Goal: Check status: Check status

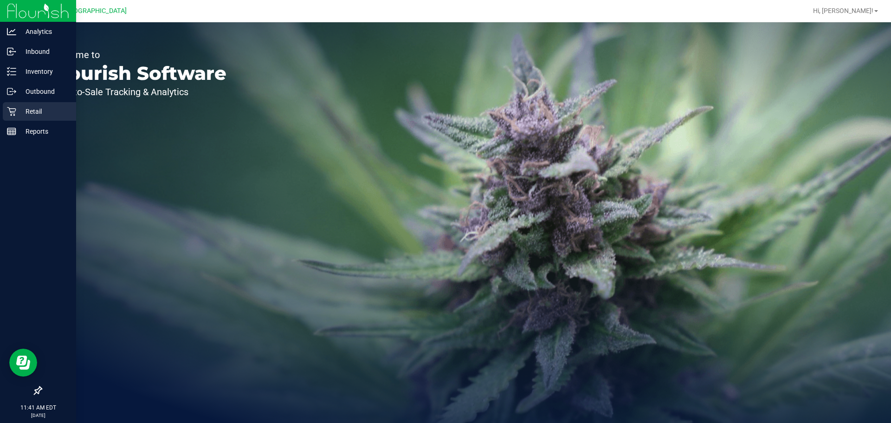
click at [34, 109] on p "Retail" at bounding box center [44, 111] width 56 height 11
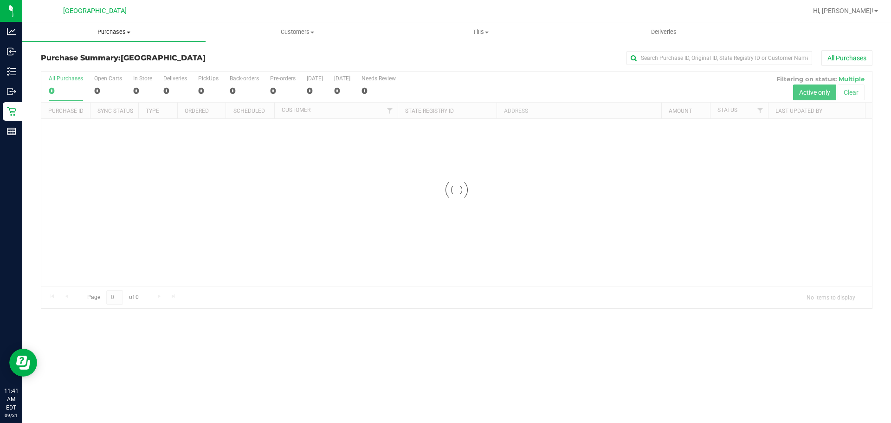
click at [121, 29] on span "Purchases" at bounding box center [113, 32] width 183 height 8
click at [61, 65] on span "Fulfillment" at bounding box center [51, 67] width 58 height 8
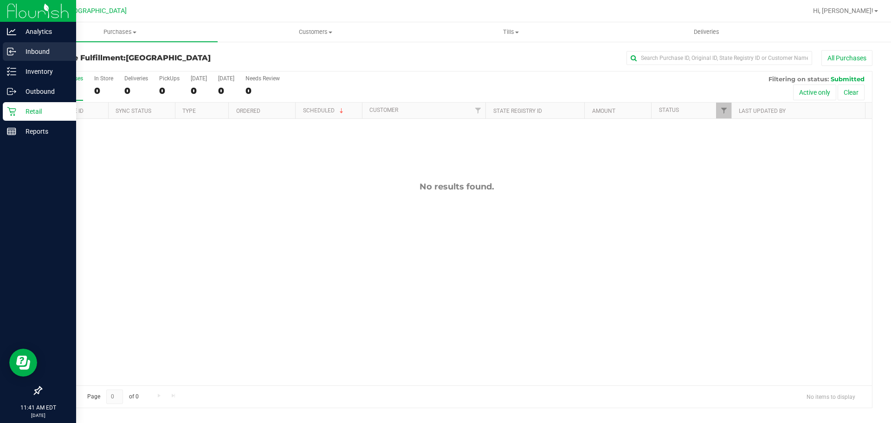
click at [9, 50] on icon at bounding box center [11, 51] width 9 height 9
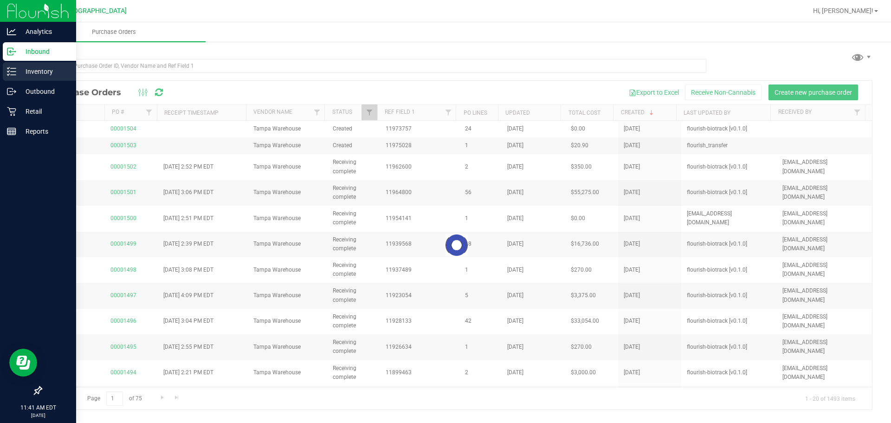
click at [41, 77] on div "Inventory" at bounding box center [39, 71] width 73 height 19
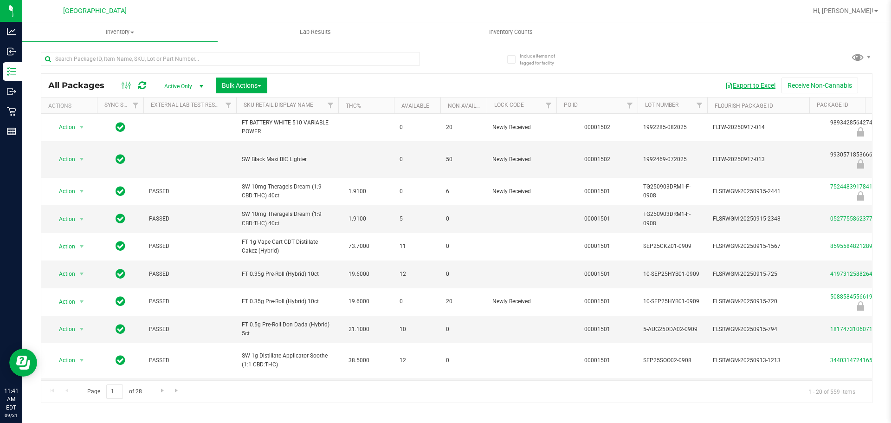
click at [755, 86] on button "Export to Excel" at bounding box center [751, 86] width 62 height 16
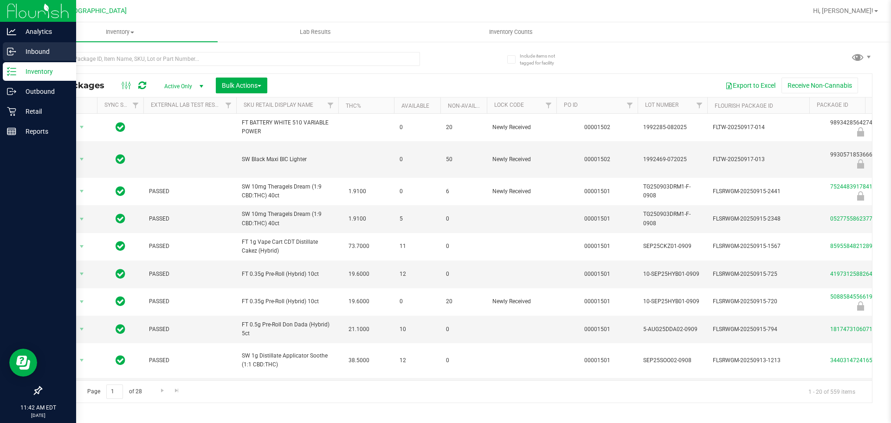
click at [8, 45] on div "Inbound" at bounding box center [39, 51] width 73 height 19
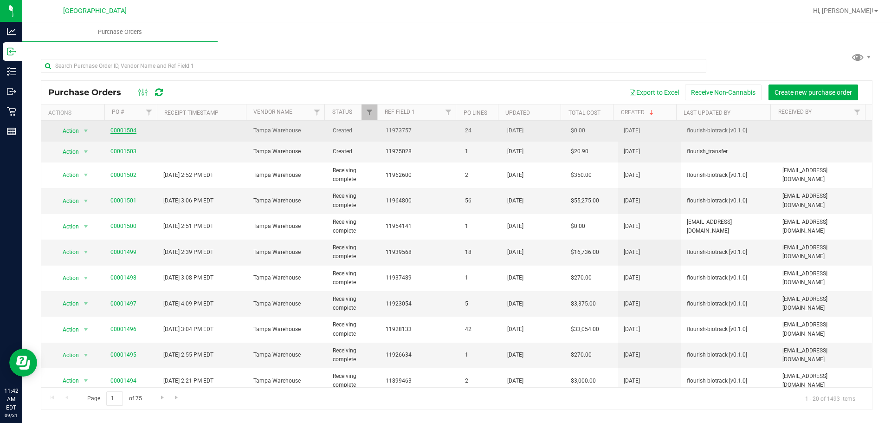
click at [122, 131] on link "00001504" at bounding box center [124, 130] width 26 height 7
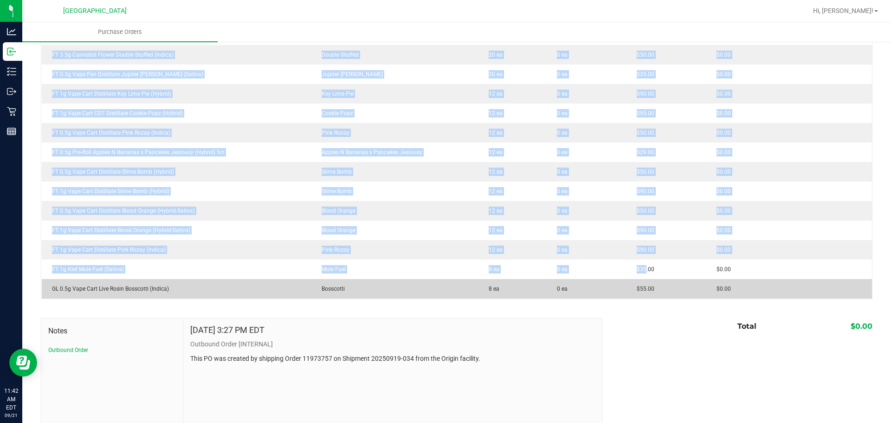
scroll to position [418, 0]
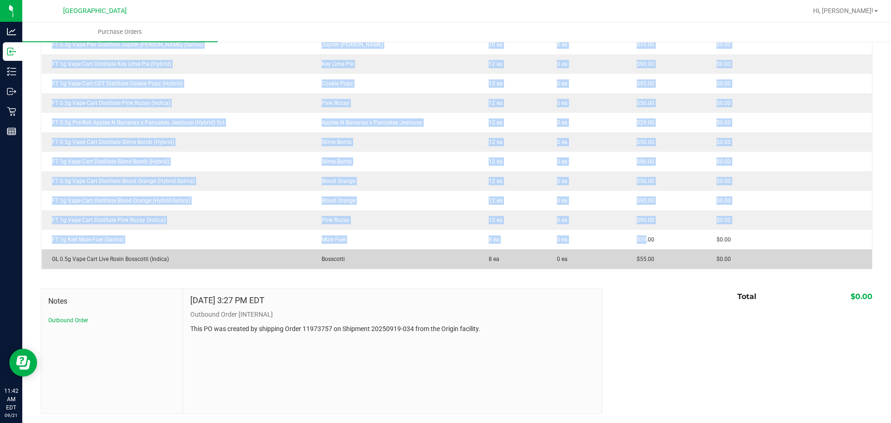
drag, startPoint x: 50, startPoint y: 226, endPoint x: 763, endPoint y: 260, distance: 714.0
click at [763, 260] on tbody "HT 100mg Dark Chocolate Blood Orange Bar (THC) None 50 ea 0 ea $25.00 $0.00 HT …" at bounding box center [457, 35] width 831 height 469
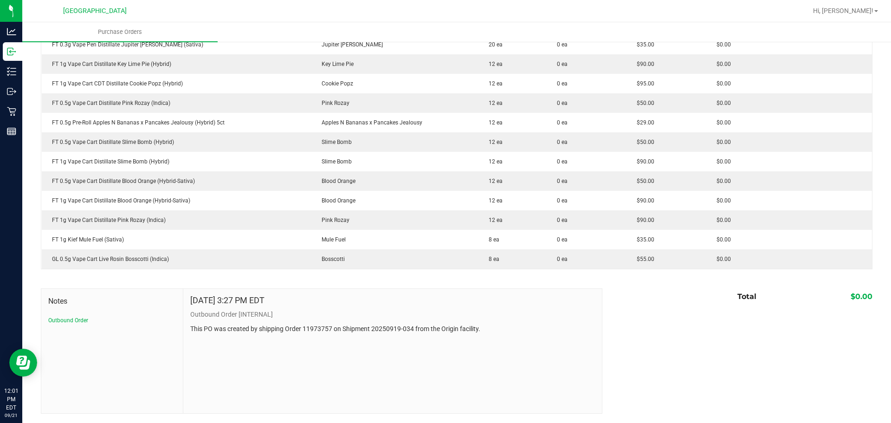
click at [379, 365] on div "Sep 19, 2025 3:27 PM EDT Outbound Order [INTERNAL] This PO was created by shipp…" at bounding box center [392, 351] width 419 height 124
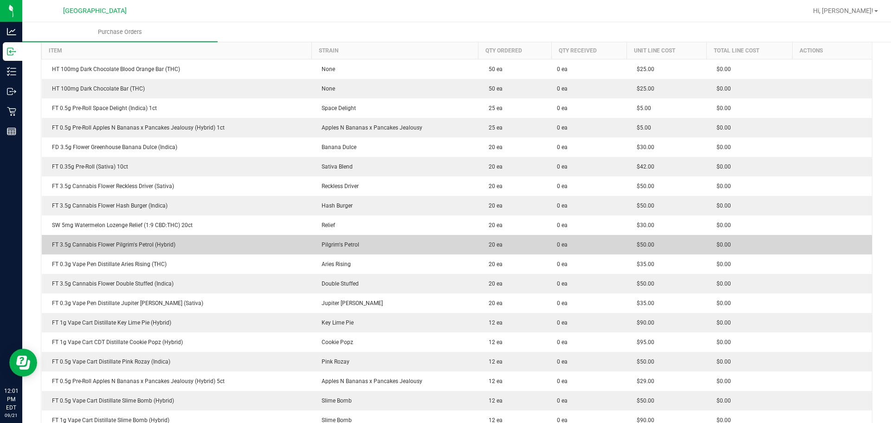
scroll to position [93, 0]
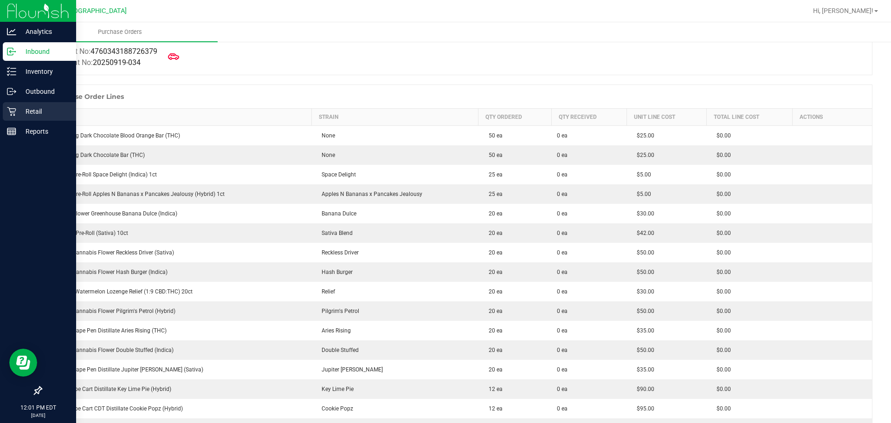
click at [13, 117] on div "Retail" at bounding box center [39, 111] width 73 height 19
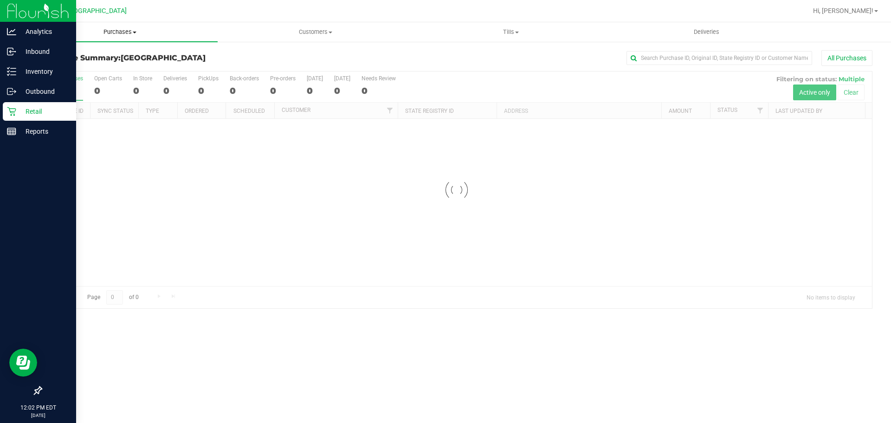
click at [105, 37] on uib-tab-heading "Purchases Summary of purchases Fulfillment All purchases" at bounding box center [119, 32] width 195 height 20
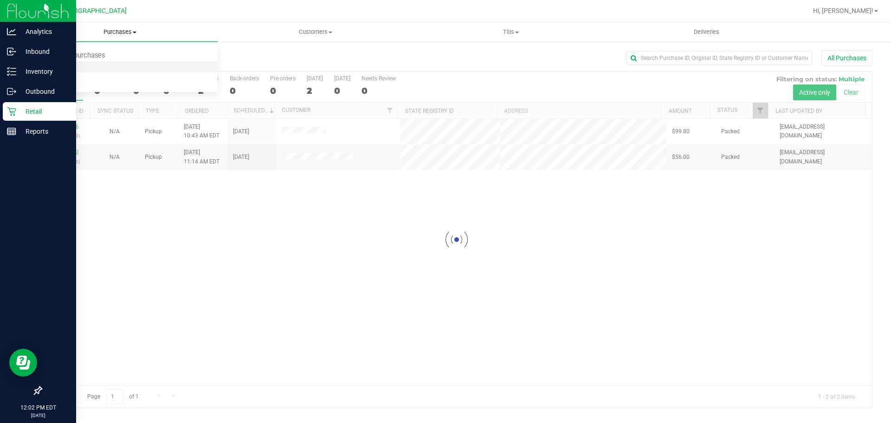
click at [71, 67] on span "Fulfillment" at bounding box center [51, 67] width 58 height 8
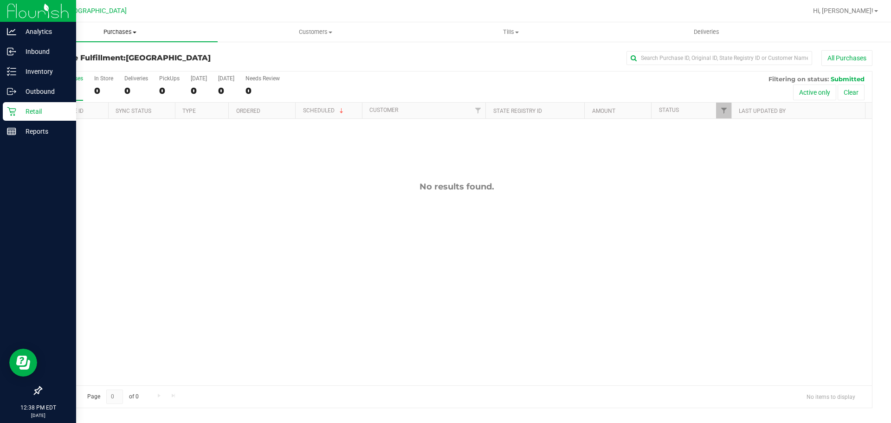
click at [114, 38] on uib-tab-heading "Purchases Summary of purchases Fulfillment All purchases" at bounding box center [119, 32] width 195 height 20
click at [80, 68] on li "Fulfillment" at bounding box center [119, 67] width 195 height 11
click at [358, 198] on div "No results found." at bounding box center [456, 283] width 831 height 329
drag, startPoint x: 216, startPoint y: 253, endPoint x: 222, endPoint y: 254, distance: 6.5
click at [219, 254] on div "No results found." at bounding box center [456, 283] width 831 height 329
